Goal: Information Seeking & Learning: Compare options

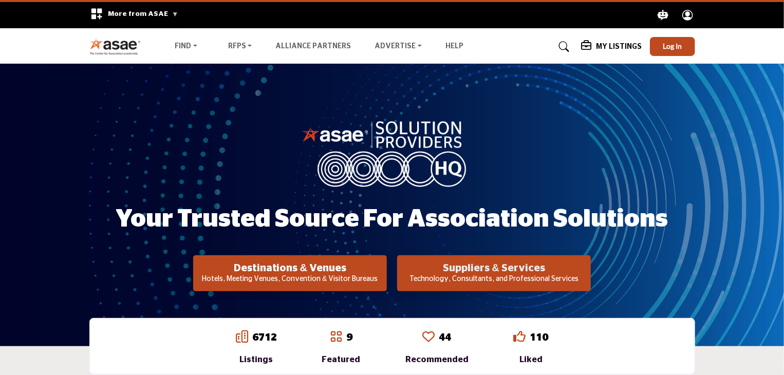
click at [384, 271] on h2 "Suppliers & Services" at bounding box center [290, 268] width 188 height 12
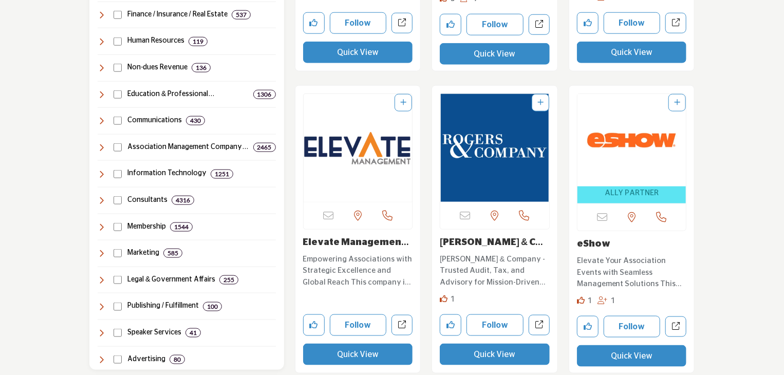
scroll to position [514, 0]
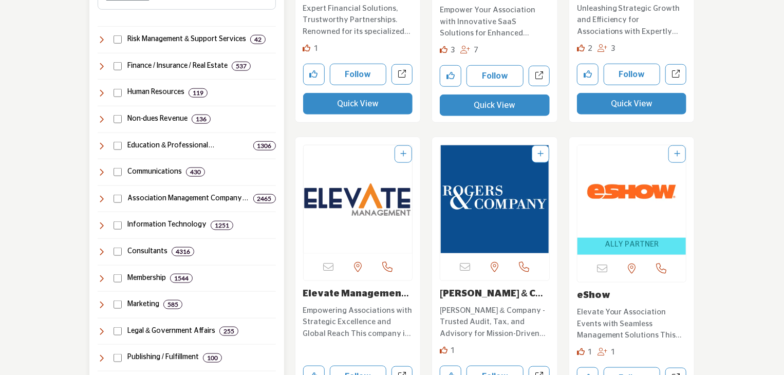
click at [100, 251] on icon at bounding box center [102, 252] width 8 height 8
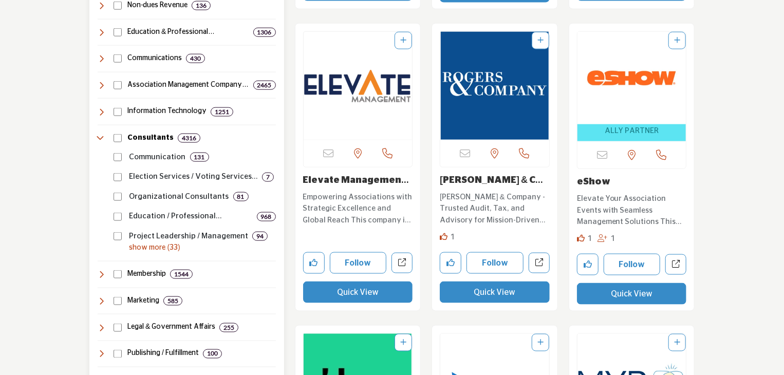
scroll to position [617, 0]
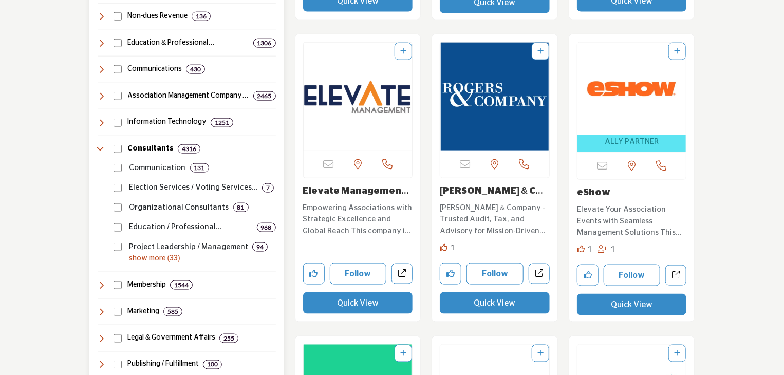
click at [101, 151] on icon at bounding box center [102, 149] width 8 height 8
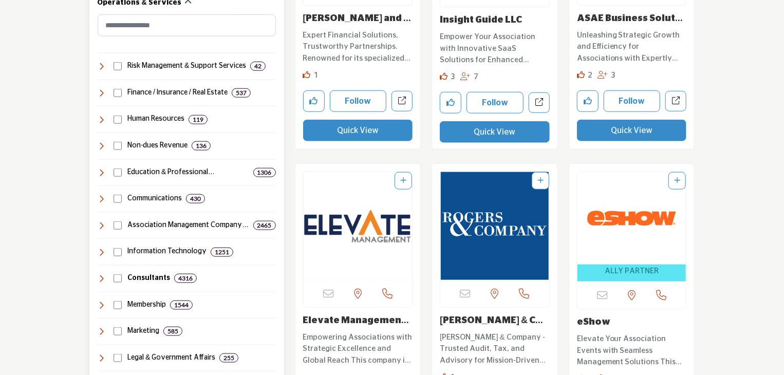
scroll to position [463, 0]
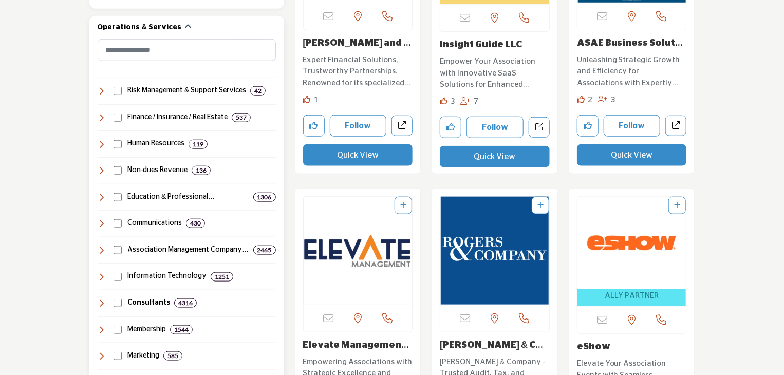
click at [102, 249] on icon at bounding box center [102, 250] width 8 height 8
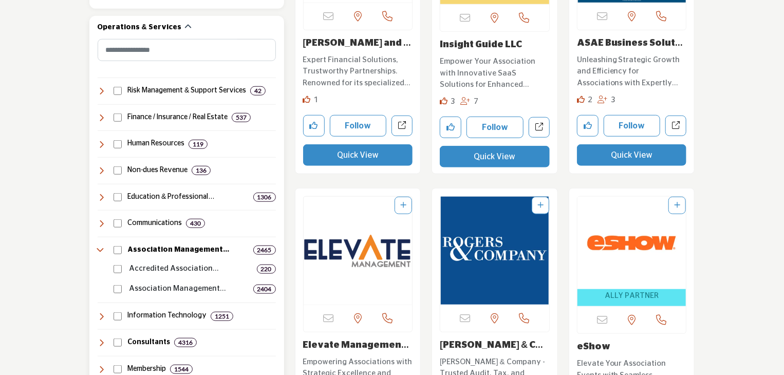
click at [102, 248] on icon at bounding box center [102, 250] width 8 height 8
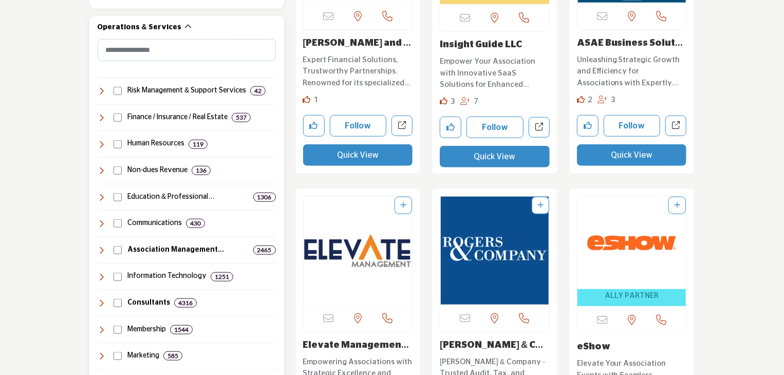
click at [101, 142] on icon at bounding box center [102, 144] width 8 height 8
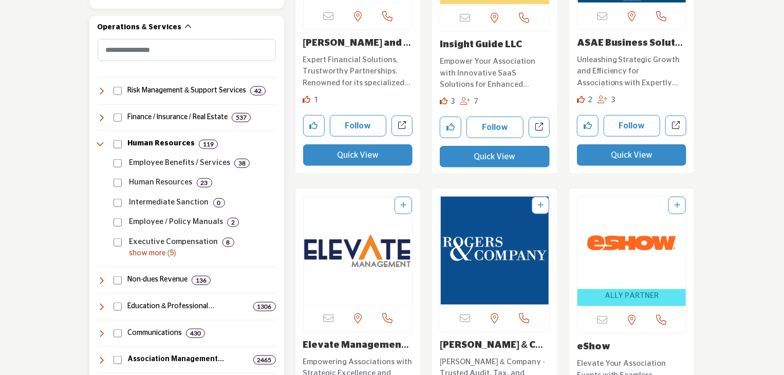
click at [141, 255] on p "show more (5)" at bounding box center [203, 253] width 146 height 11
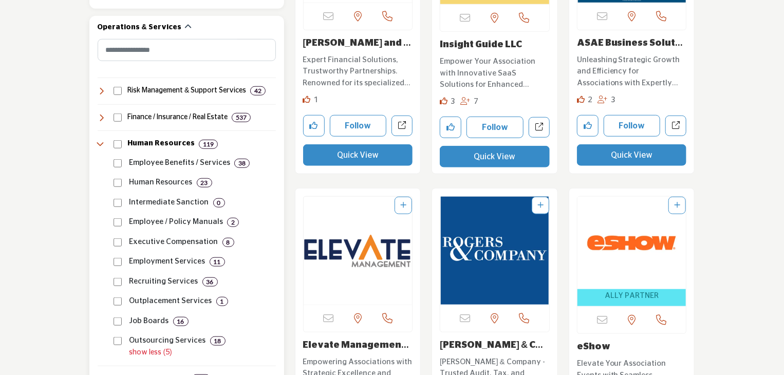
click at [174, 160] on p "Employee Benefits / Services" at bounding box center [180, 163] width 101 height 12
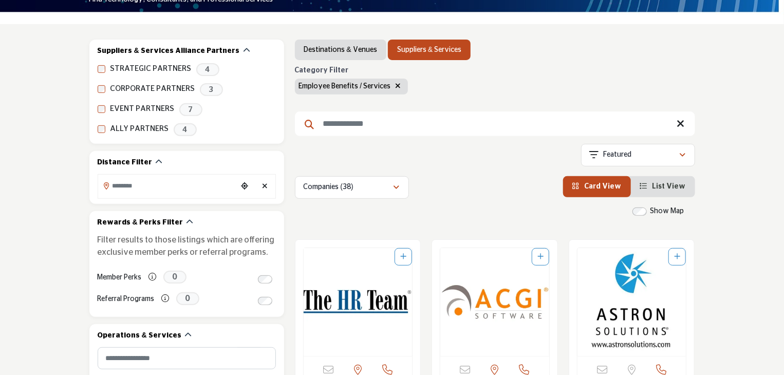
scroll to position [103, 0]
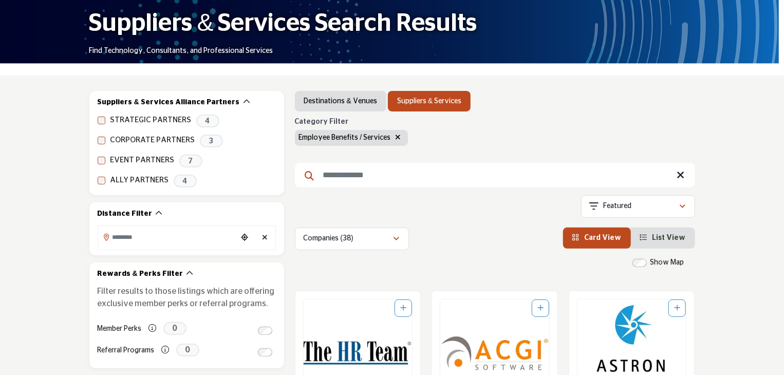
click at [668, 238] on span "List View" at bounding box center [669, 237] width 33 height 7
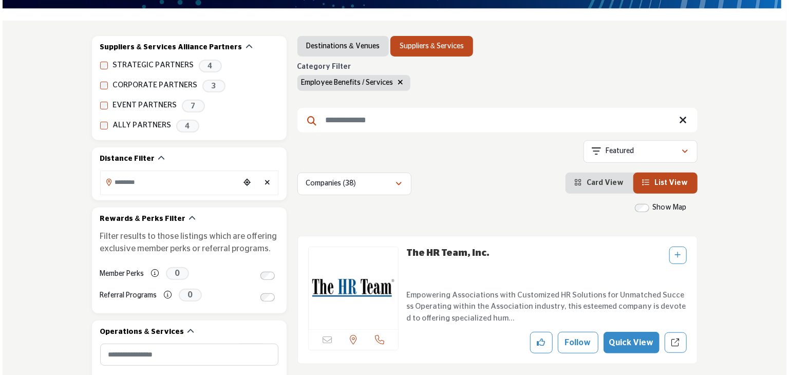
scroll to position [308, 0]
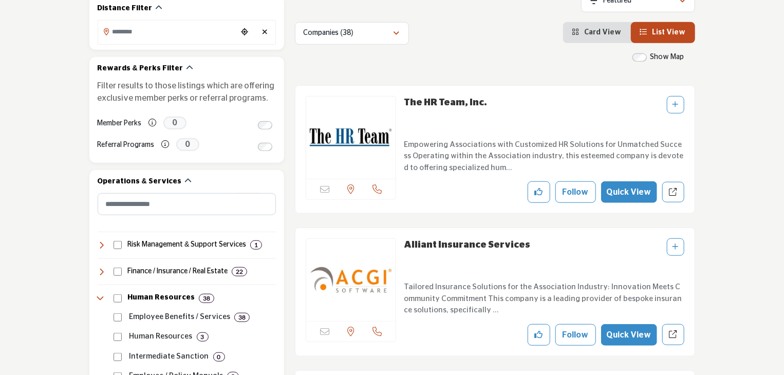
click at [632, 192] on button "Quick View" at bounding box center [629, 192] width 56 height 22
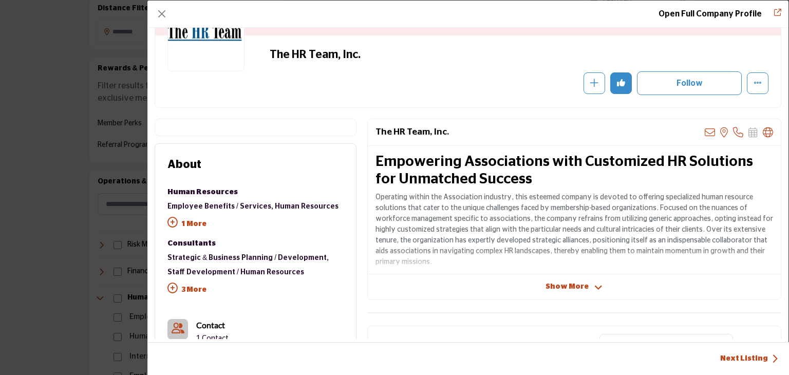
scroll to position [154, 0]
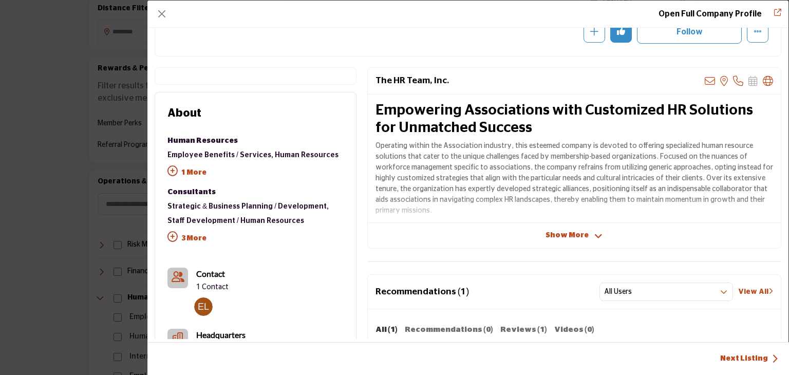
click at [576, 237] on span "Show More" at bounding box center [567, 235] width 43 height 11
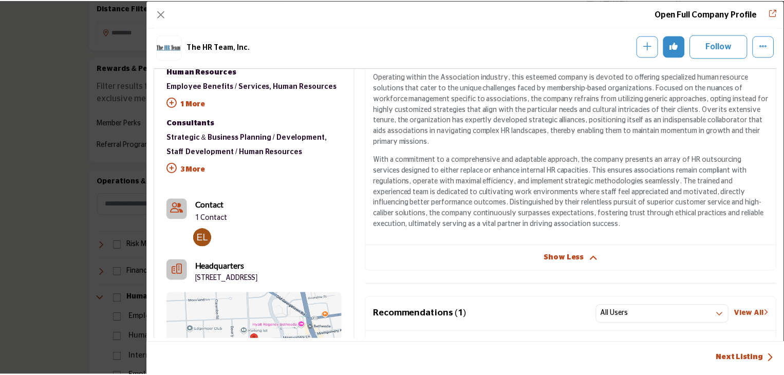
scroll to position [247, 0]
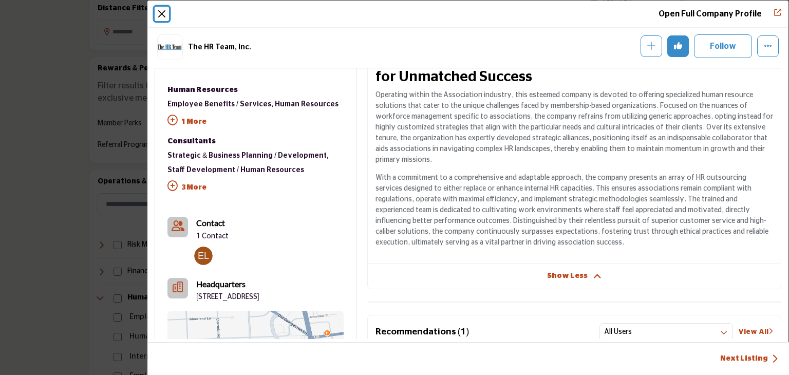
click at [162, 13] on button "Close" at bounding box center [162, 14] width 14 height 14
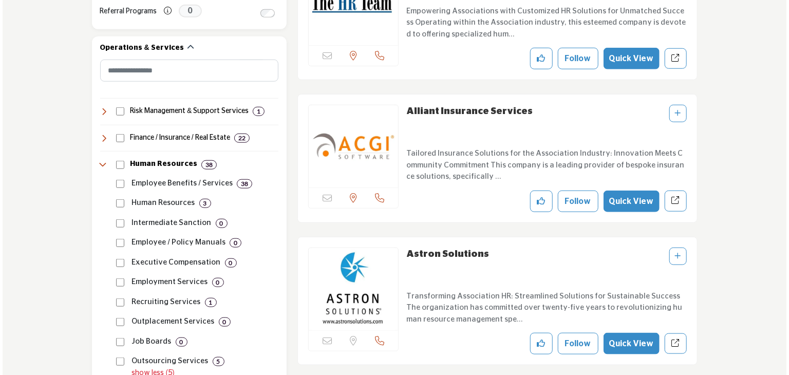
scroll to position [463, 0]
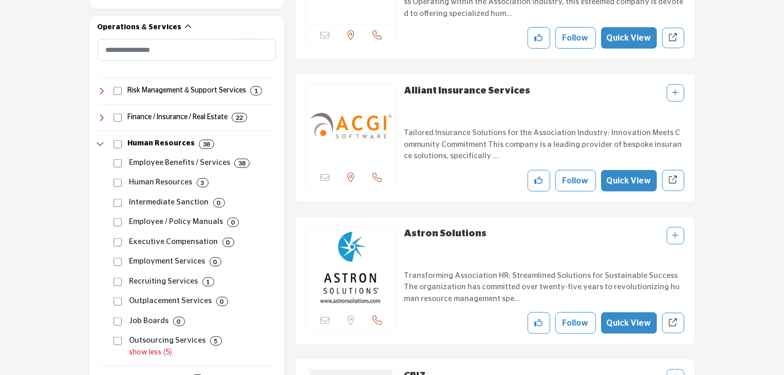
click at [625, 181] on button "Quick View" at bounding box center [629, 181] width 56 height 22
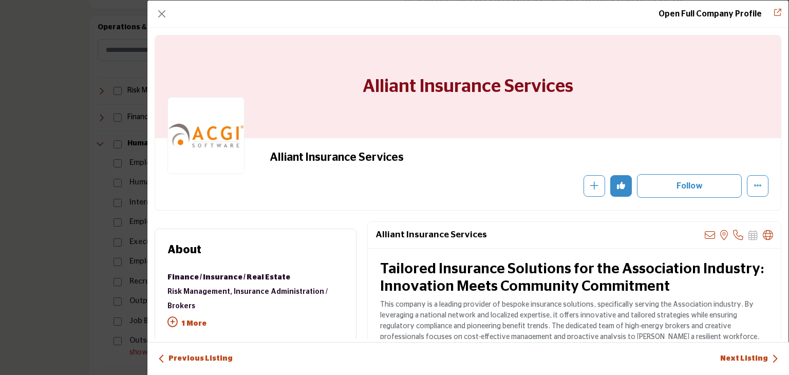
scroll to position [103, 0]
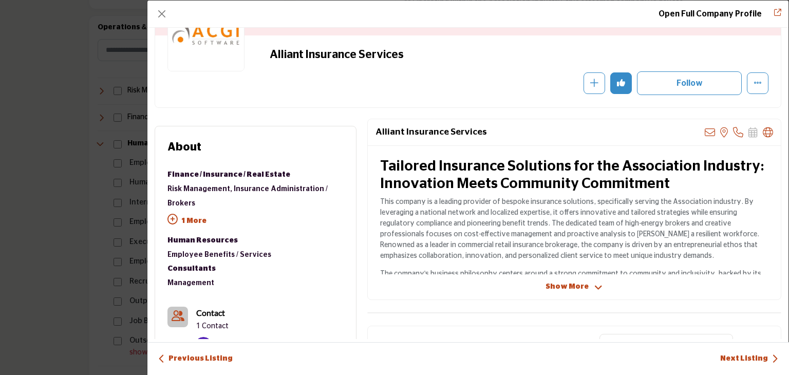
click at [596, 286] on icon "Company Data Modal" at bounding box center [599, 287] width 8 height 9
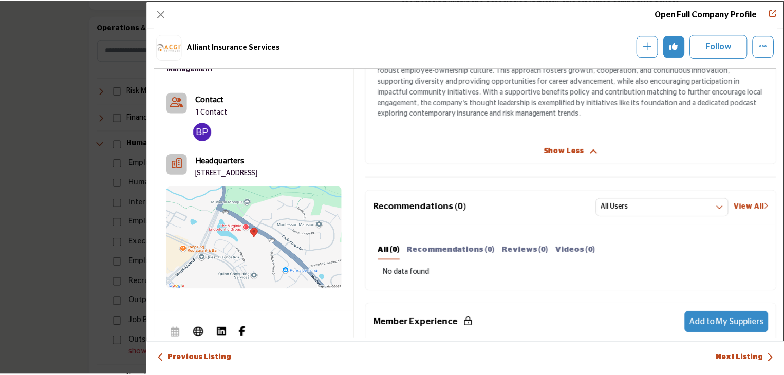
scroll to position [298, 0]
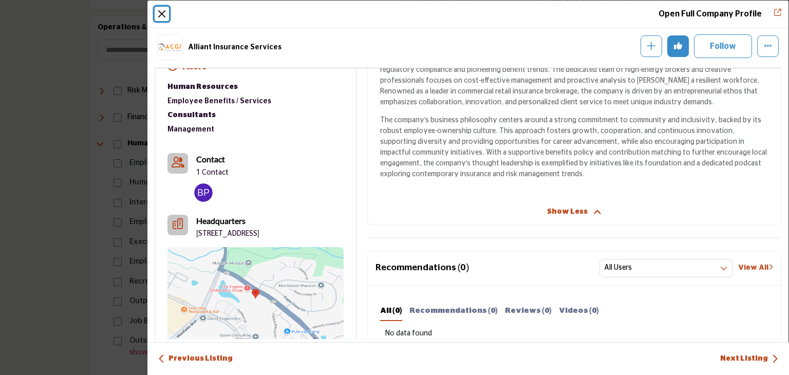
click at [160, 13] on button "Close" at bounding box center [162, 14] width 14 height 14
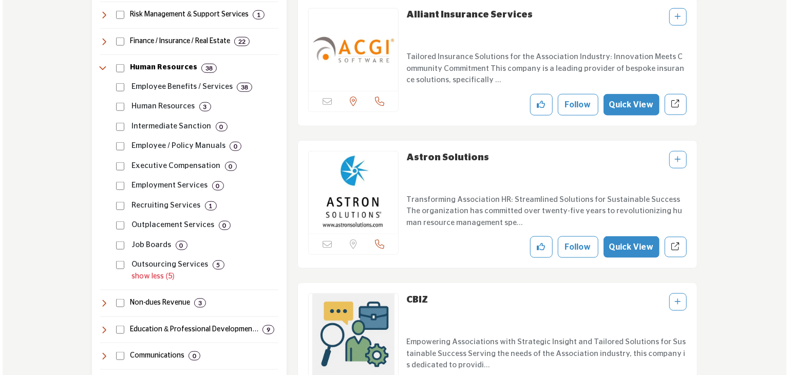
scroll to position [565, 0]
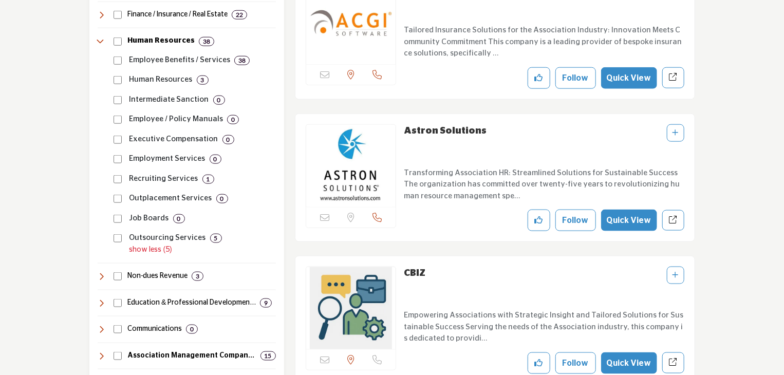
drag, startPoint x: 628, startPoint y: 218, endPoint x: 621, endPoint y: 212, distance: 9.1
click at [628, 218] on button "Quick View" at bounding box center [629, 221] width 56 height 22
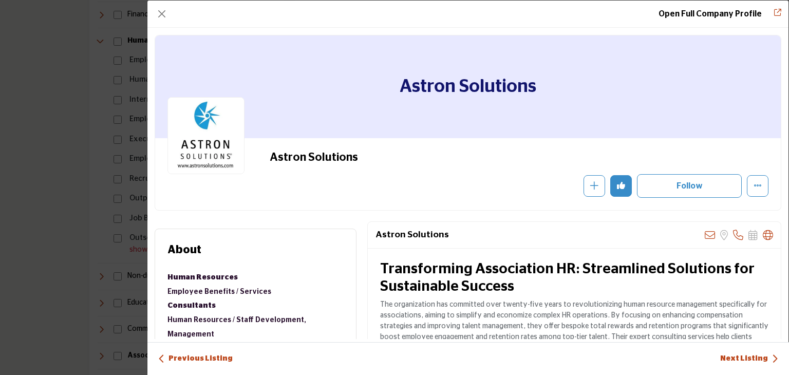
scroll to position [103, 0]
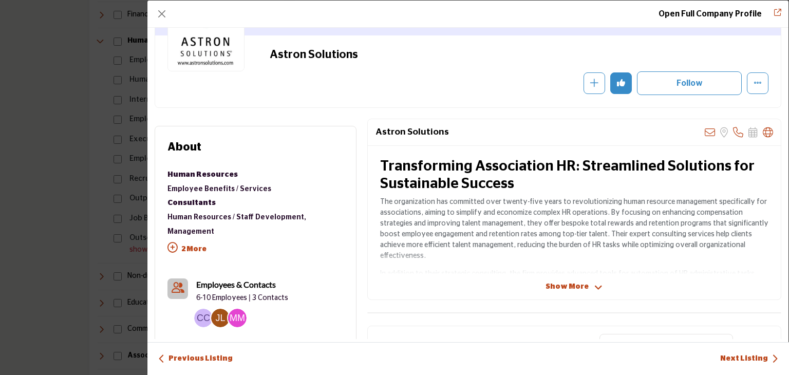
click at [583, 285] on span "Show More" at bounding box center [567, 287] width 43 height 11
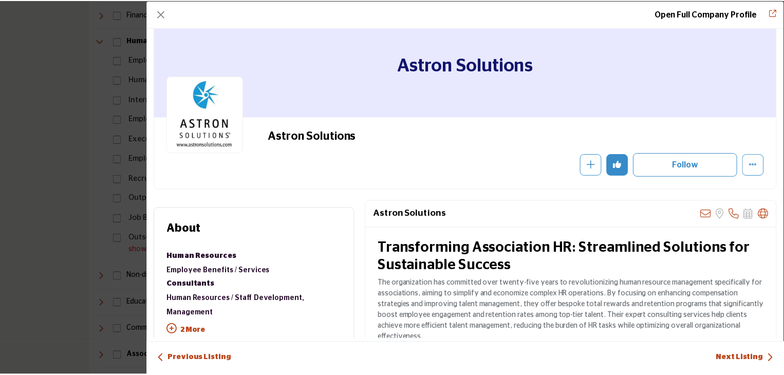
scroll to position [0, 0]
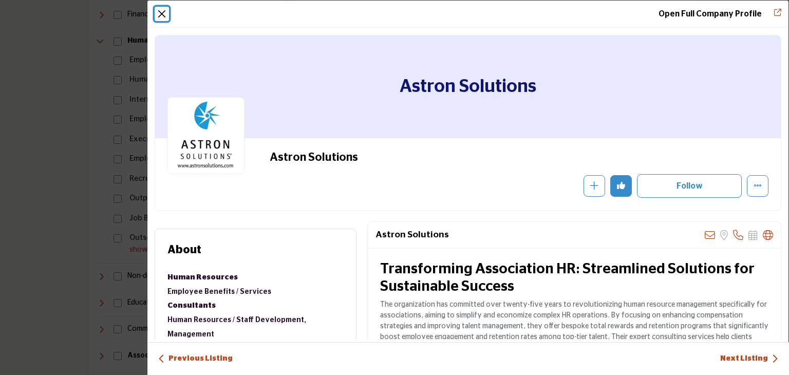
click at [159, 11] on button "Close" at bounding box center [162, 14] width 14 height 14
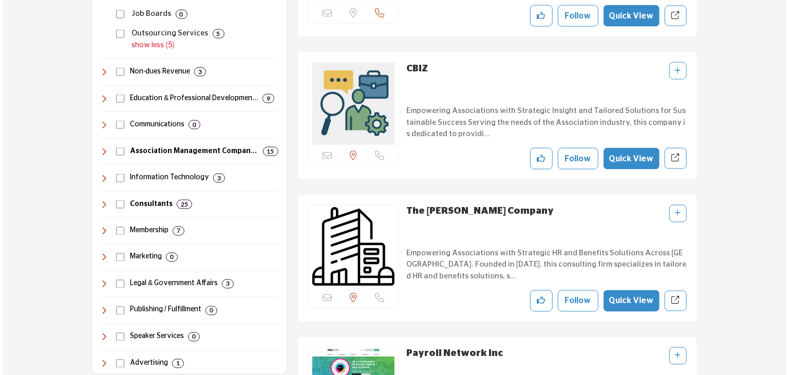
scroll to position [771, 0]
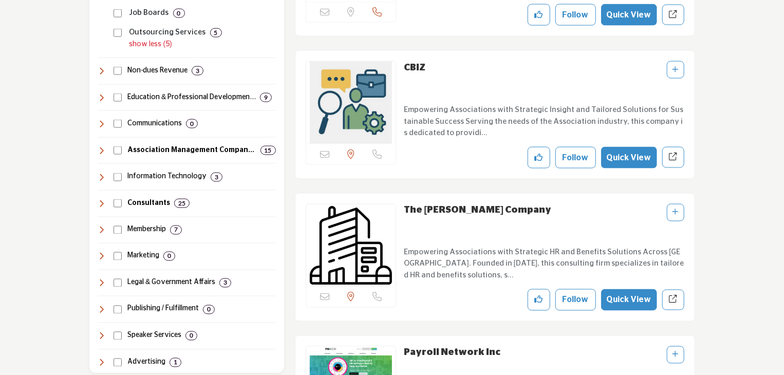
click at [632, 159] on button "Quick View" at bounding box center [629, 158] width 56 height 22
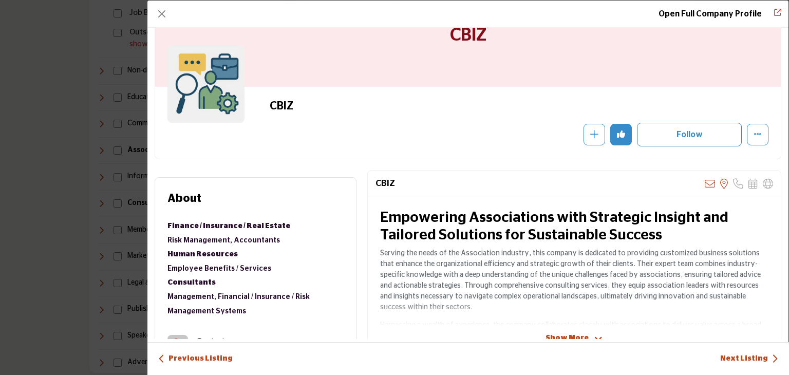
scroll to position [103, 0]
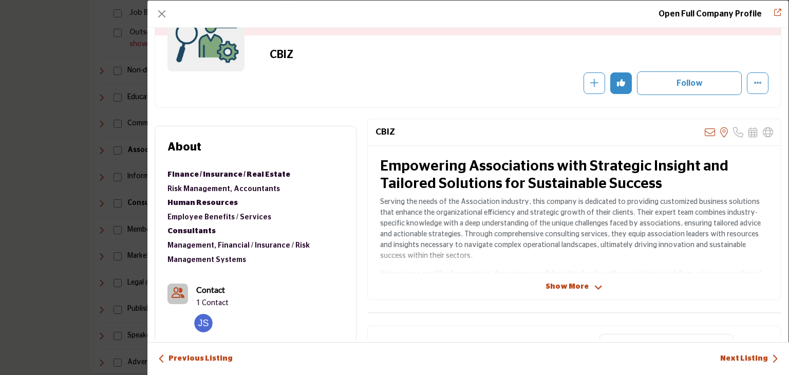
click at [596, 285] on icon "Company Data Modal" at bounding box center [599, 287] width 8 height 9
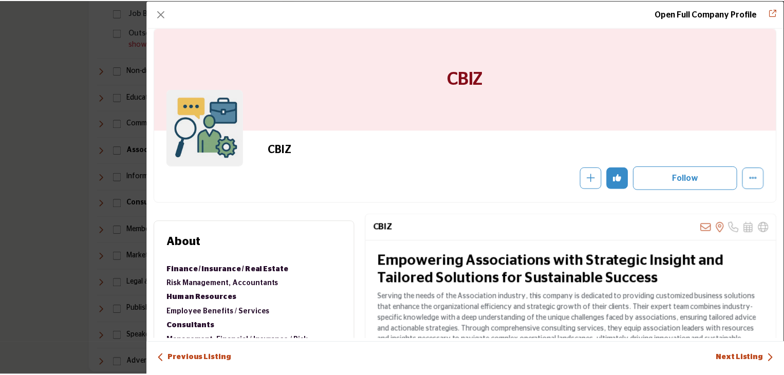
scroll to position [0, 0]
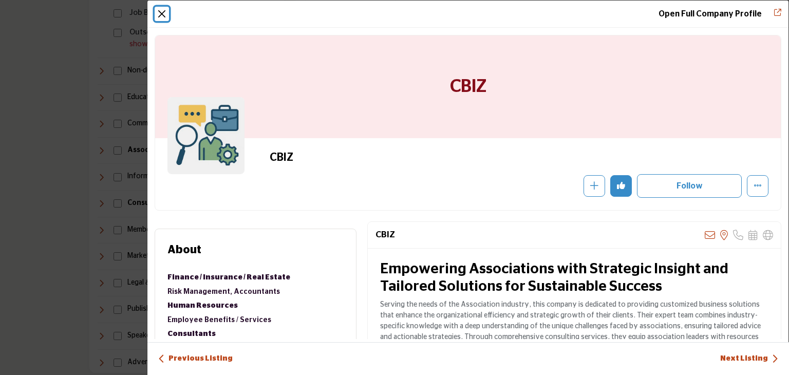
click at [158, 12] on button "Close" at bounding box center [162, 14] width 14 height 14
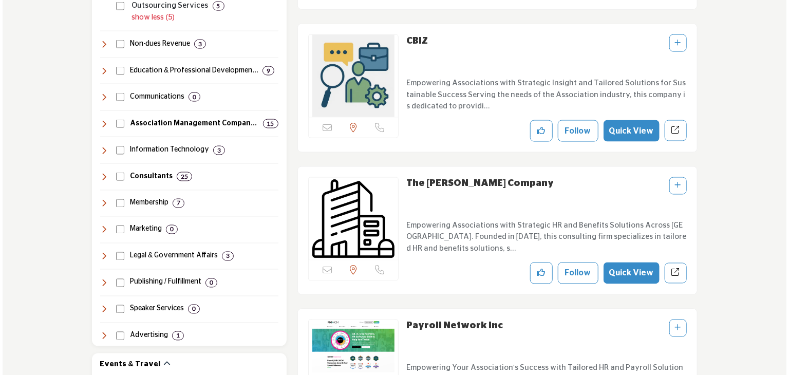
scroll to position [822, 0]
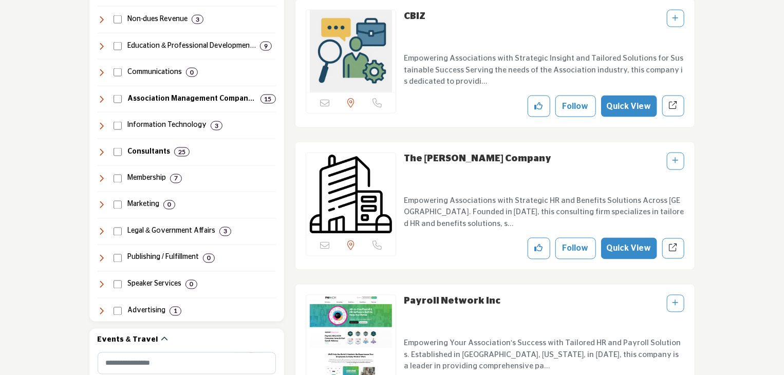
click at [631, 249] on button "Quick View" at bounding box center [629, 249] width 56 height 22
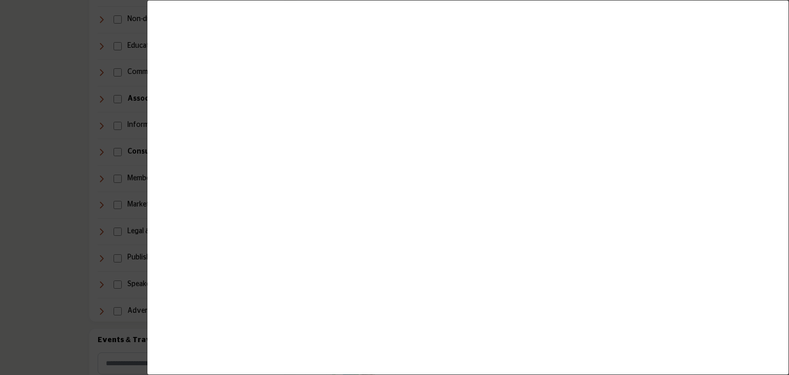
click at [654, 127] on div "Company Data Modal" at bounding box center [468, 187] width 642 height 375
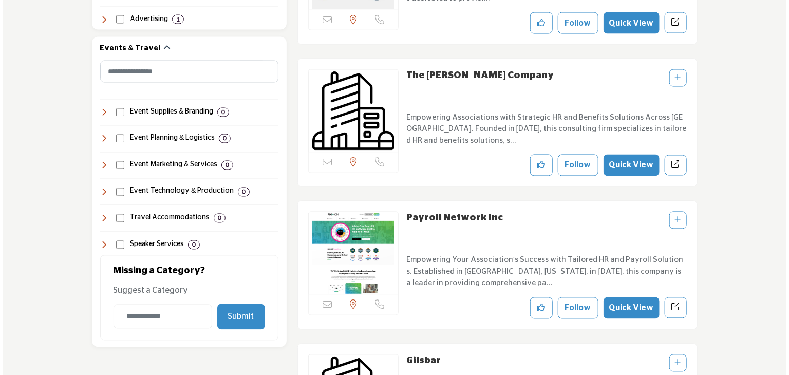
scroll to position [922, 0]
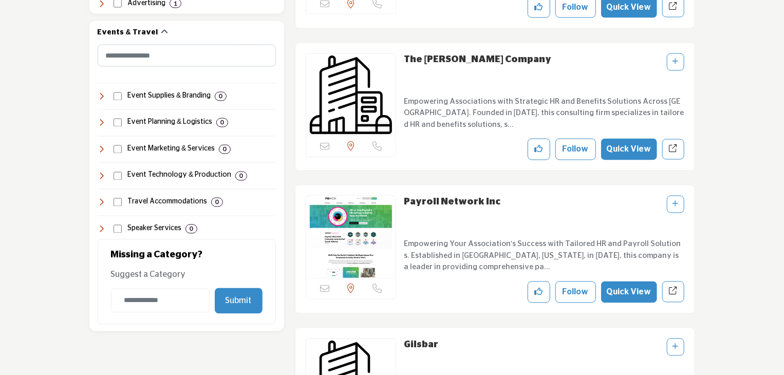
click at [628, 146] on button "Quick View" at bounding box center [629, 150] width 56 height 22
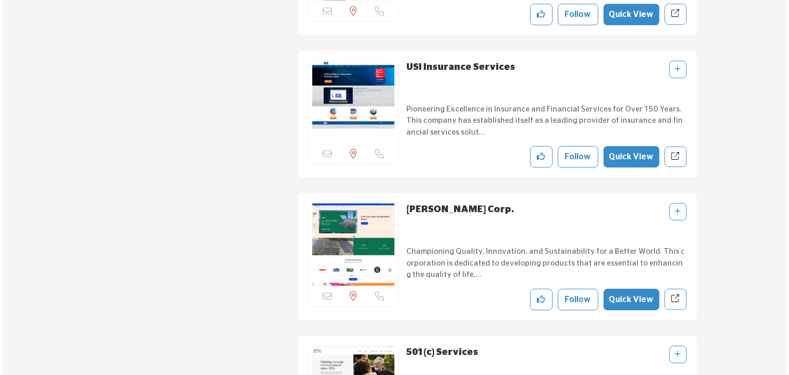
scroll to position [1487, 0]
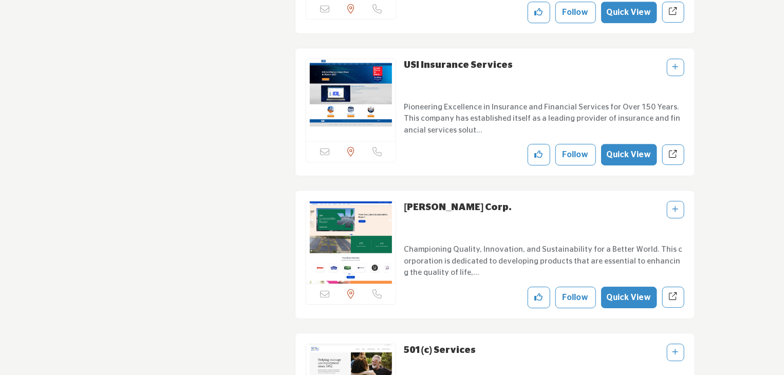
click at [634, 150] on button "Quick View" at bounding box center [629, 155] width 56 height 22
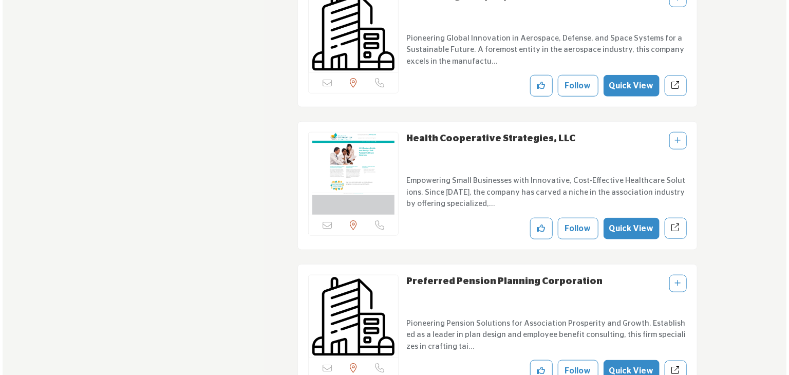
scroll to position [2412, 0]
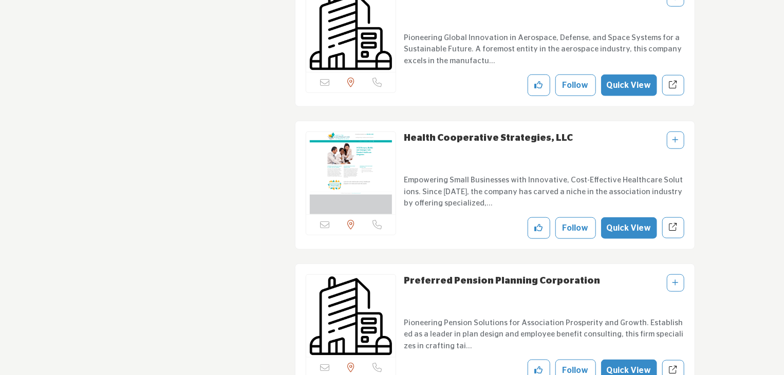
click at [629, 218] on button "Quick View" at bounding box center [629, 228] width 56 height 22
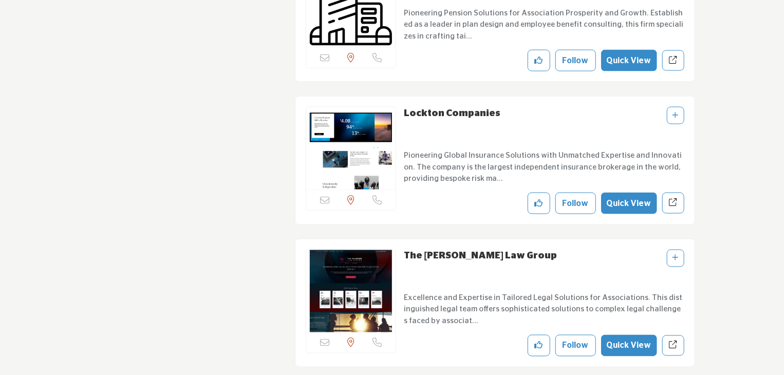
scroll to position [2720, 0]
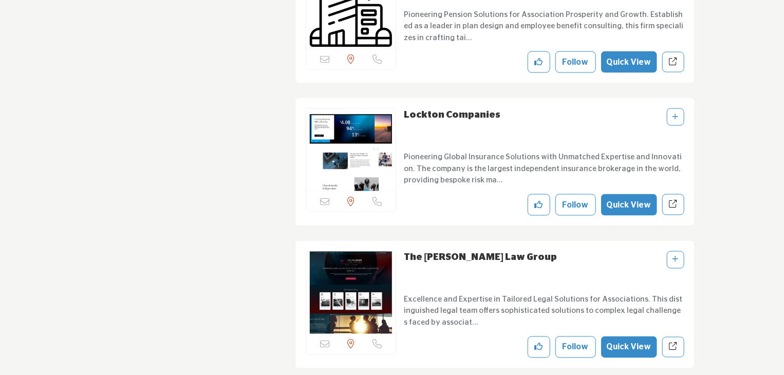
drag, startPoint x: 497, startPoint y: 106, endPoint x: 407, endPoint y: 108, distance: 90.0
click at [400, 108] on div "Email is currently unavailable for this contact. District of Columbia, USA" at bounding box center [495, 162] width 400 height 129
copy div "Email is currently unavailable for this contact. District of Columbia, USA Phon…"
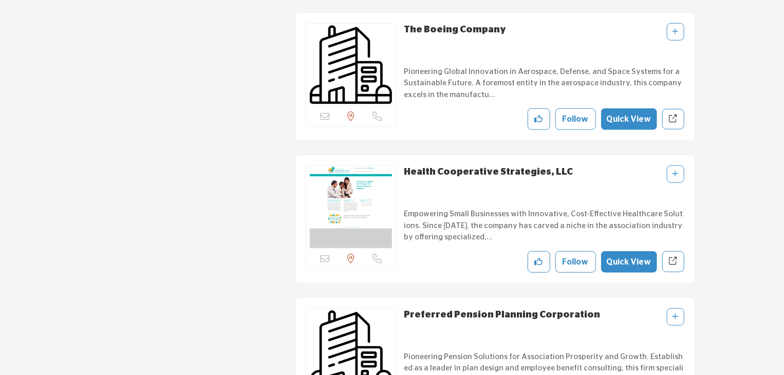
scroll to position [2361, 0]
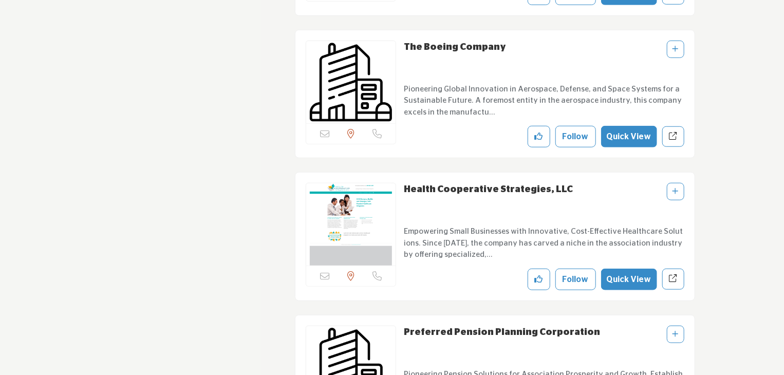
drag, startPoint x: 568, startPoint y: 181, endPoint x: 404, endPoint y: 180, distance: 164.5
click at [404, 183] on div "Health Cooperative Strategies, LLC" at bounding box center [544, 200] width 280 height 34
copy link "Health Cooperative Strategies, LLC"
click at [492, 226] on p "Empowering Small Businesses with Innovative, Cost-Effective Healthcare Solution…" at bounding box center [544, 243] width 280 height 35
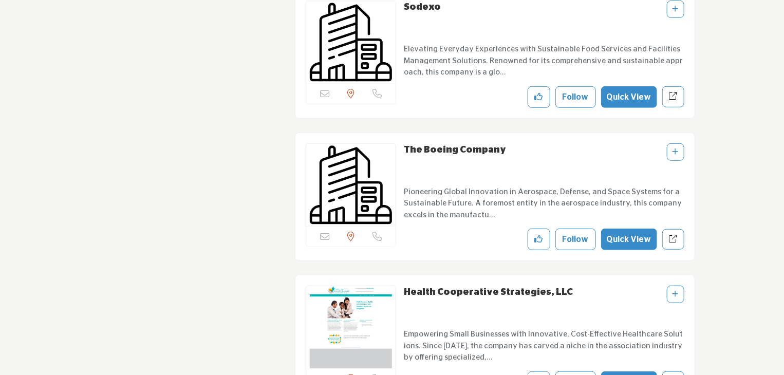
scroll to position [2206, 0]
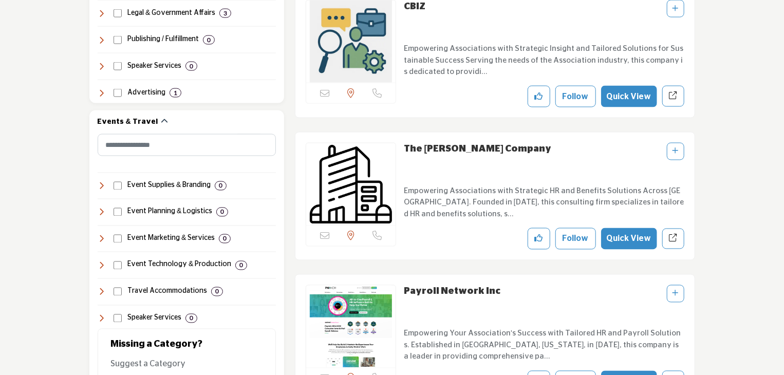
scroll to position [819, 0]
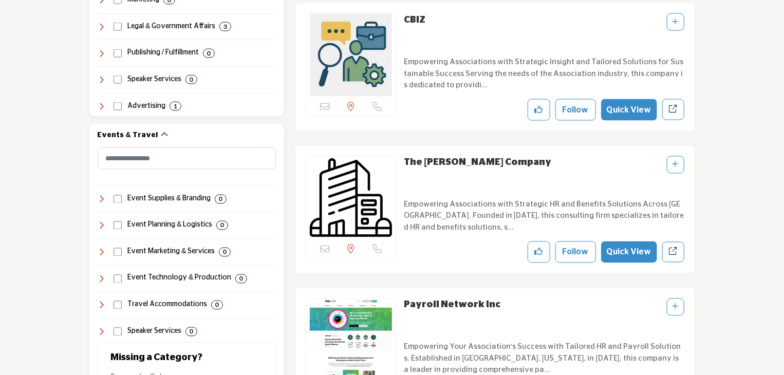
drag, startPoint x: 491, startPoint y: 159, endPoint x: 406, endPoint y: 161, distance: 85.3
click at [406, 161] on div "The [PERSON_NAME] Company" at bounding box center [544, 173] width 280 height 34
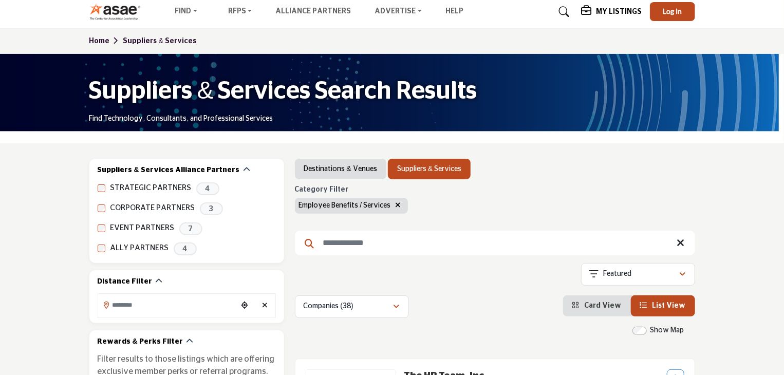
scroll to position [0, 0]
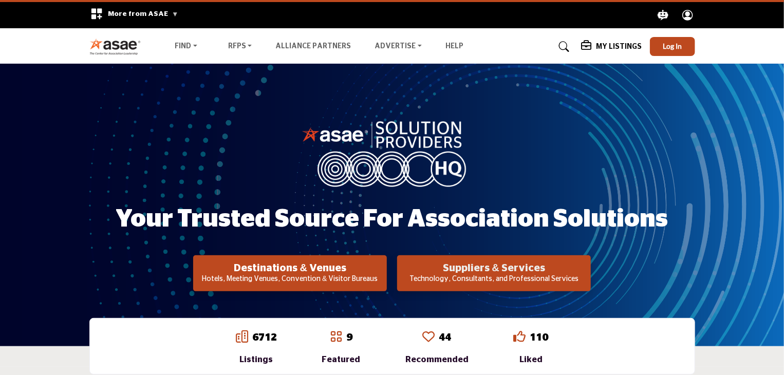
click at [384, 272] on h2 "Suppliers & Services" at bounding box center [290, 268] width 188 height 12
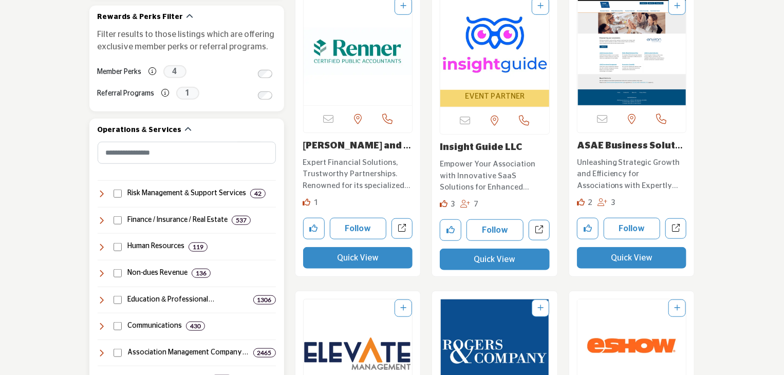
scroll to position [411, 0]
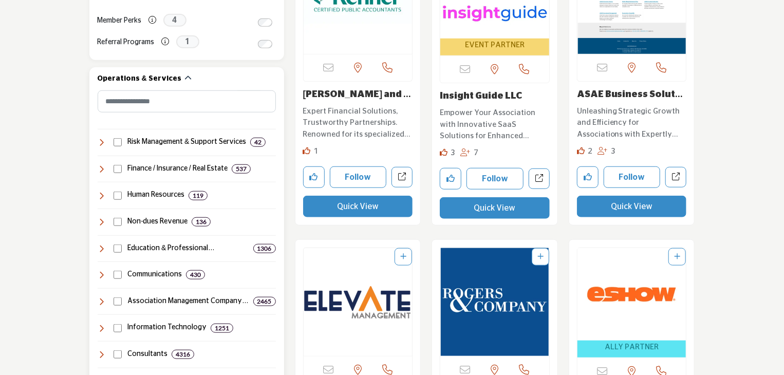
click at [99, 194] on icon at bounding box center [102, 196] width 8 height 8
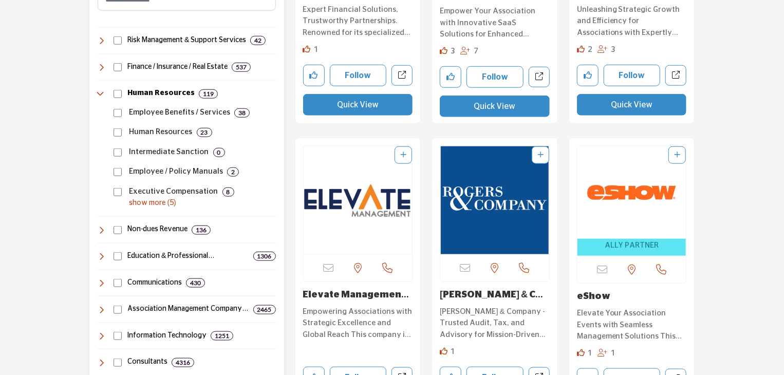
scroll to position [514, 0]
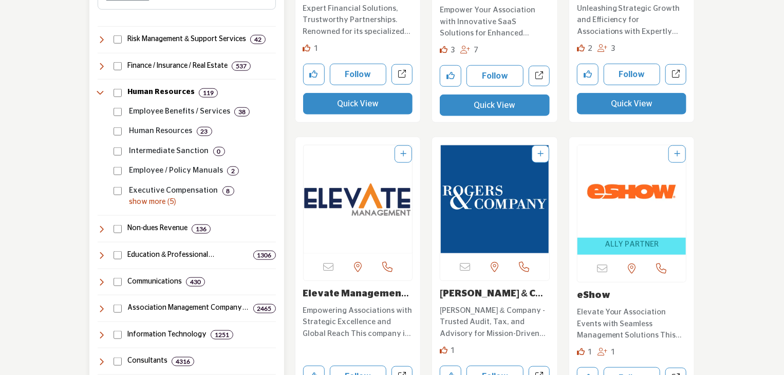
click at [152, 112] on p "Employee Benefits / Services" at bounding box center [180, 112] width 101 height 12
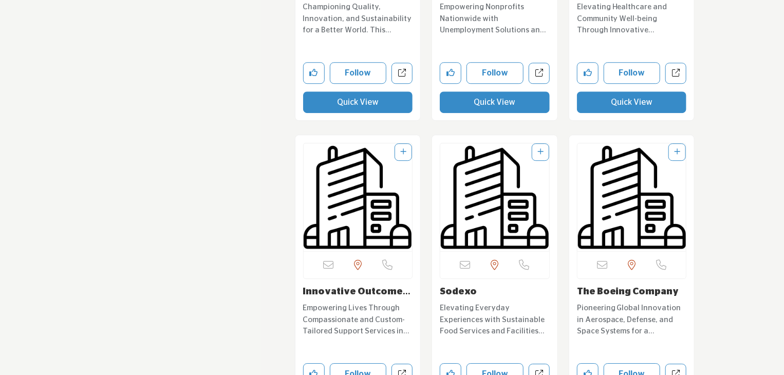
scroll to position [1542, 0]
